Goal: Find specific page/section: Find specific page/section

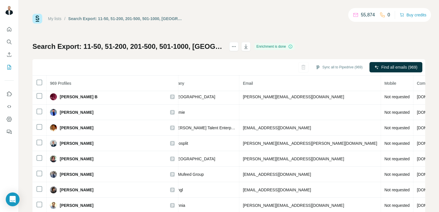
scroll to position [15, 0]
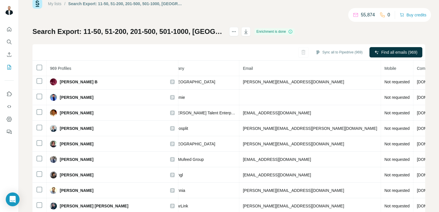
click at [10, 68] on icon "My lists" at bounding box center [9, 67] width 6 height 6
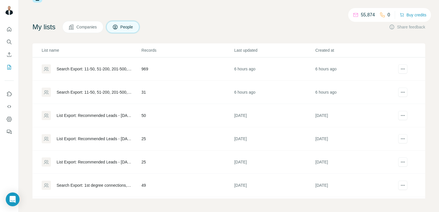
scroll to position [323, 0]
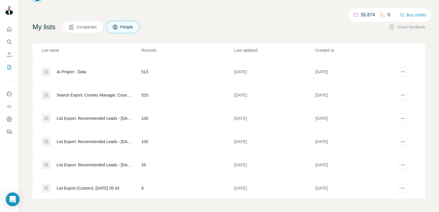
click at [85, 28] on span "Companies" at bounding box center [86, 27] width 21 height 6
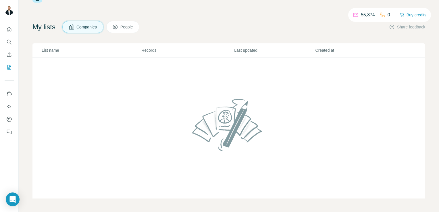
click at [131, 28] on span "People" at bounding box center [126, 27] width 13 height 6
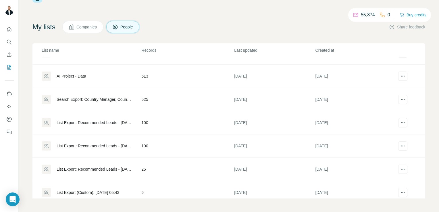
scroll to position [323, 0]
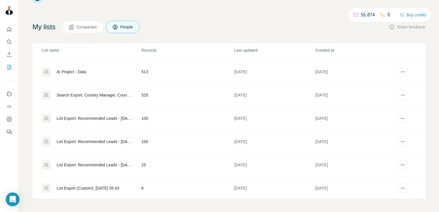
click at [106, 94] on div "Search Export: Country Manager, Country Director, Dubai, United Arab Emirates -…" at bounding box center [94, 95] width 75 height 6
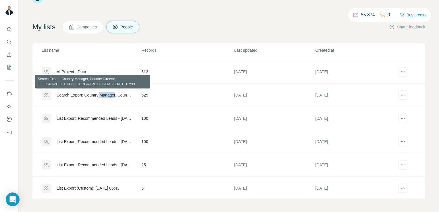
click at [106, 94] on div "Search Export: Country Manager, Country Director, Dubai, United Arab Emirates -…" at bounding box center [94, 95] width 75 height 6
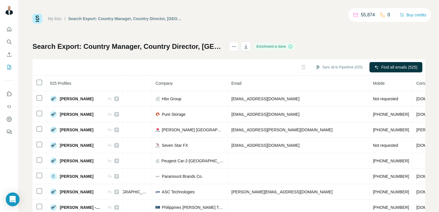
scroll to position [0, 115]
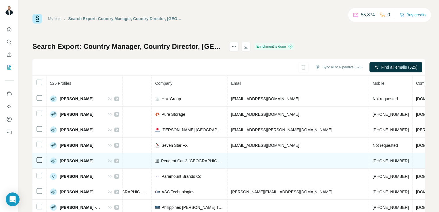
click at [373, 159] on span "+971561828777" at bounding box center [391, 161] width 36 height 5
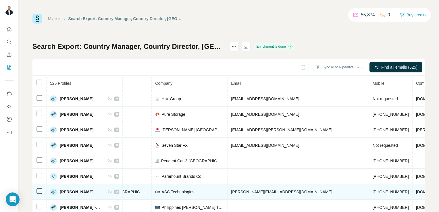
click at [369, 184] on td "+97143712782" at bounding box center [390, 192] width 43 height 16
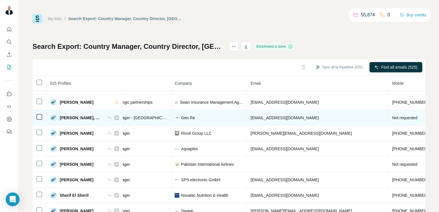
scroll to position [245, 95]
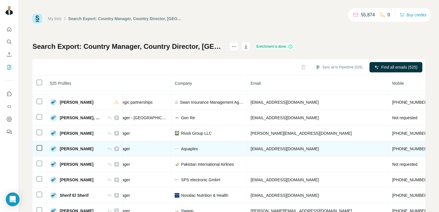
click at [392, 147] on span "+971501866343" at bounding box center [410, 149] width 36 height 5
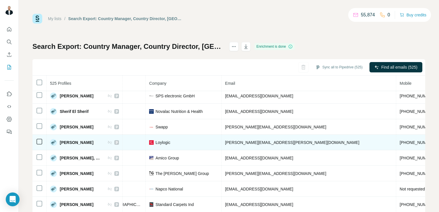
scroll to position [330, 121]
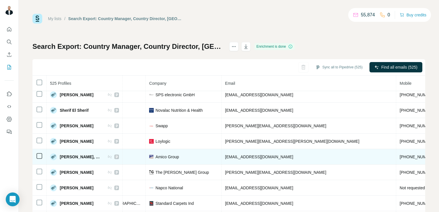
click at [400, 155] on span "+971586670990" at bounding box center [418, 157] width 36 height 5
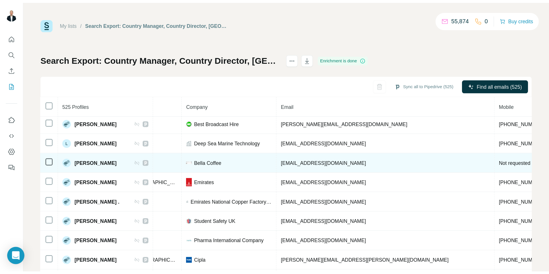
scroll to position [545, 75]
